Goal: Navigation & Orientation: Find specific page/section

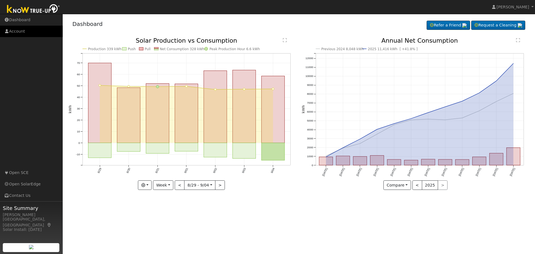
click at [22, 29] on link "Account" at bounding box center [31, 31] width 63 height 11
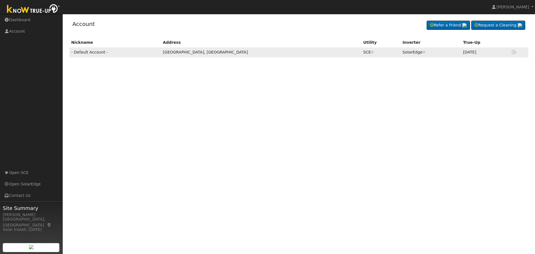
click at [283, 52] on td "[GEOGRAPHIC_DATA], [GEOGRAPHIC_DATA]" at bounding box center [261, 52] width 200 height 10
click at [30, 18] on link "Dashboard" at bounding box center [31, 19] width 63 height 11
